Goal: Information Seeking & Learning: Find specific fact

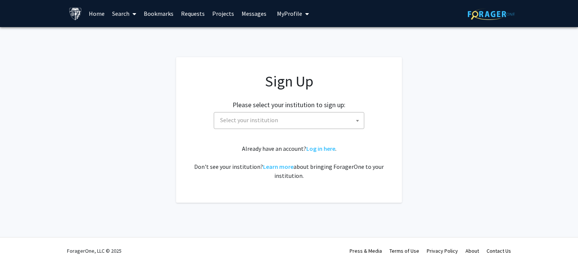
click at [279, 121] on span "Select your institution" at bounding box center [290, 120] width 147 height 15
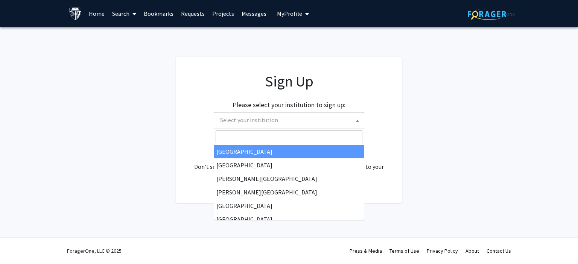
click at [375, 102] on div "Please select your institution to sign up: Baylor University Brandeis Universit…" at bounding box center [289, 111] width 207 height 36
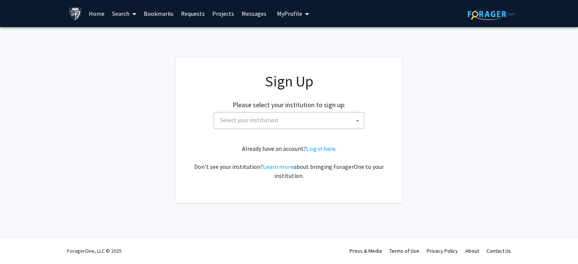
click at [311, 116] on span "Select your institution" at bounding box center [290, 120] width 147 height 15
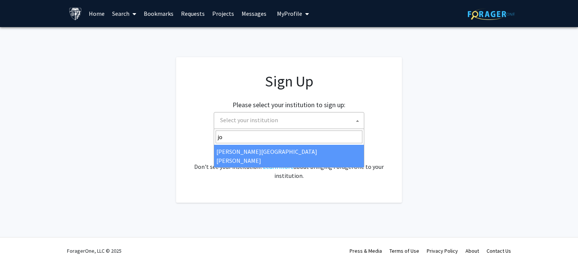
type input "jo"
select select "1"
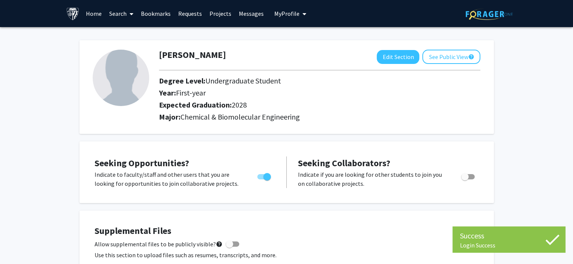
click at [117, 15] on link "Search" at bounding box center [121, 13] width 32 height 26
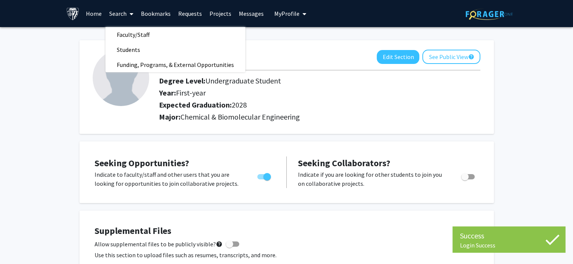
click at [123, 37] on span "Faculty/Staff" at bounding box center [132, 34] width 55 height 15
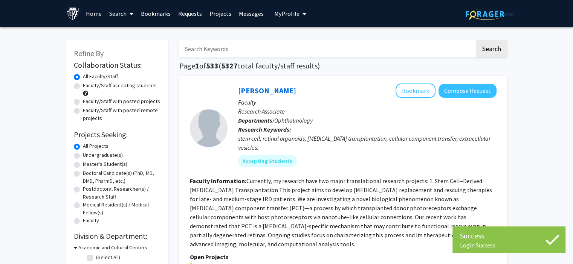
click at [224, 50] on input "Search Keywords" at bounding box center [327, 48] width 296 height 17
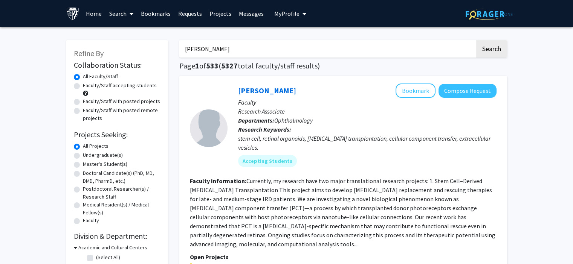
type input "[PERSON_NAME]"
click at [476, 40] on button "Search" at bounding box center [491, 48] width 31 height 17
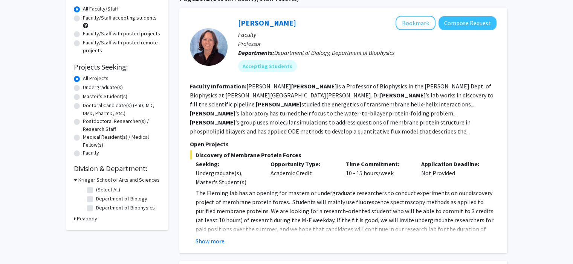
scroll to position [69, 0]
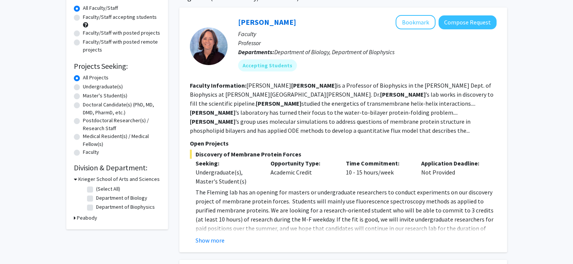
click at [211, 236] on button "Show more" at bounding box center [209, 240] width 29 height 9
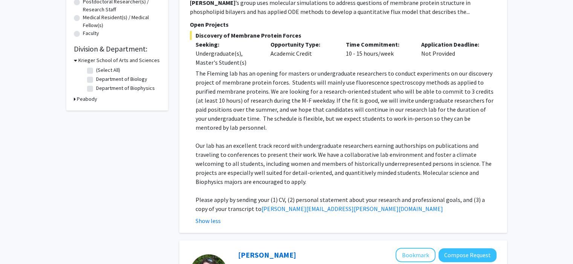
scroll to position [152, 0]
